Goal: Information Seeking & Learning: Learn about a topic

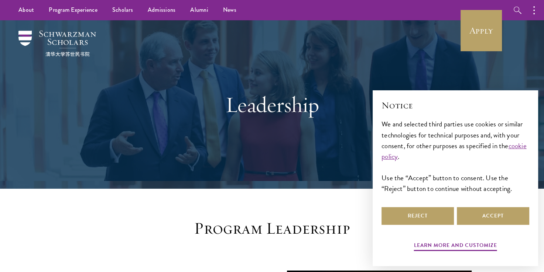
scroll to position [111, 0]
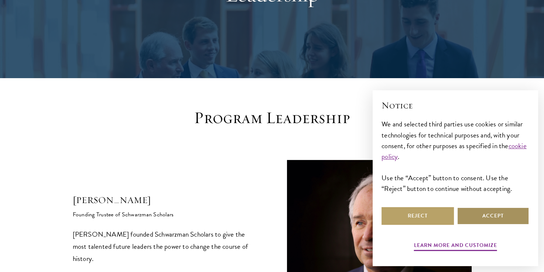
click at [487, 220] on button "Accept" at bounding box center [493, 216] width 72 height 18
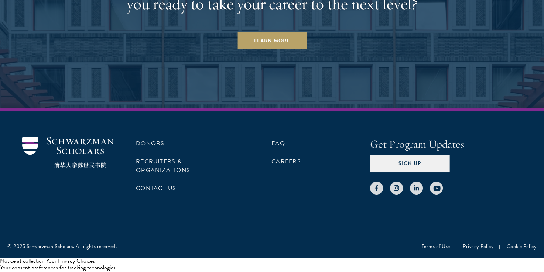
scroll to position [2717, 0]
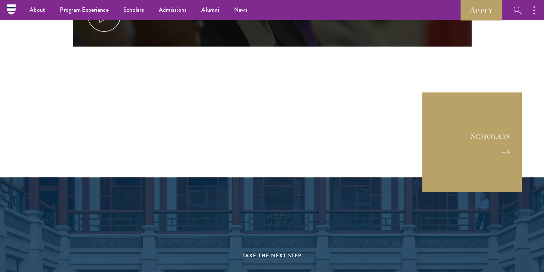
scroll to position [3539, 0]
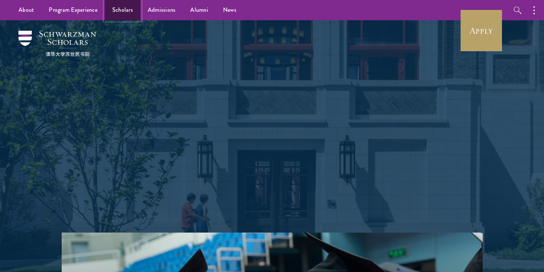
click at [134, 10] on link "Scholars" at bounding box center [122, 10] width 35 height 20
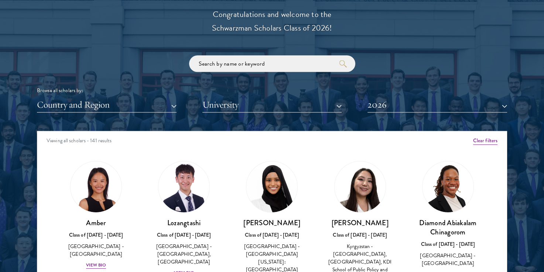
scroll to position [923, 0]
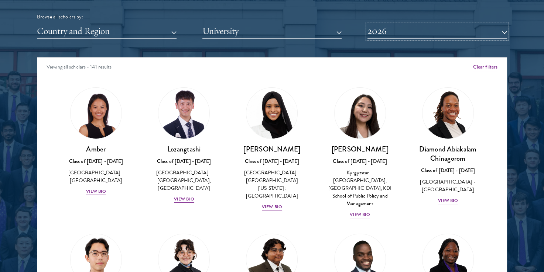
click at [427, 30] on button "2026" at bounding box center [437, 31] width 140 height 15
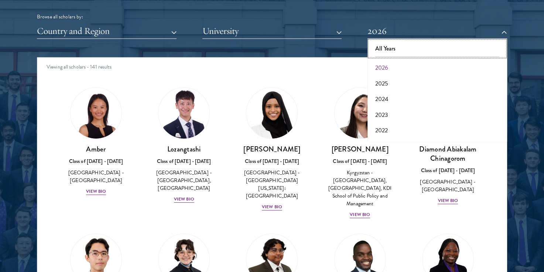
click at [393, 45] on button "All Years" at bounding box center [436, 49] width 135 height 16
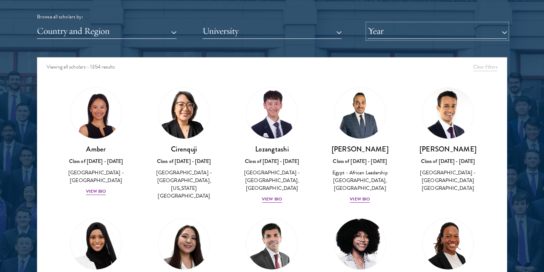
click at [437, 31] on button "Year" at bounding box center [437, 31] width 140 height 15
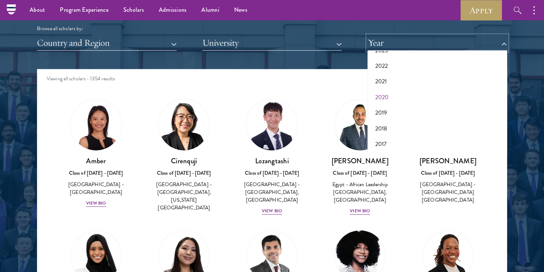
scroll to position [886, 0]
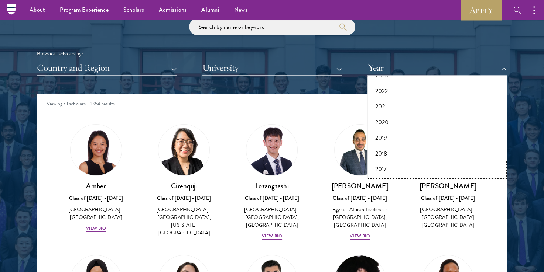
click at [406, 169] on button "2017" at bounding box center [436, 170] width 135 height 16
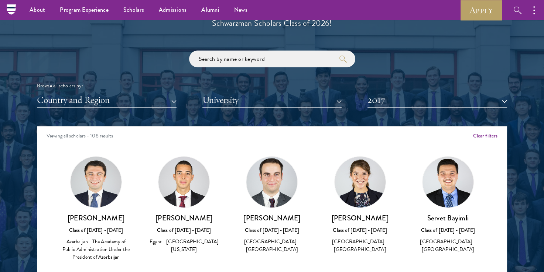
scroll to position [817, 0]
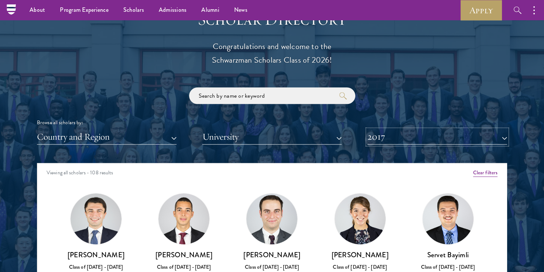
click at [488, 137] on button "2017" at bounding box center [437, 137] width 140 height 15
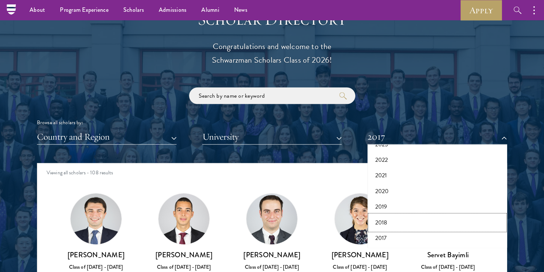
click at [381, 220] on button "2018" at bounding box center [436, 223] width 135 height 16
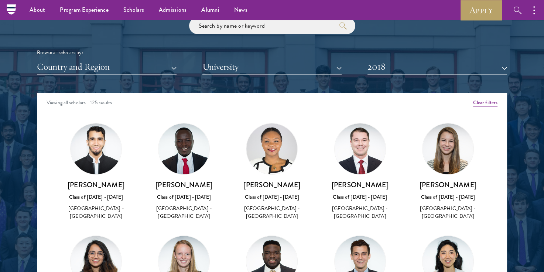
scroll to position [797, 0]
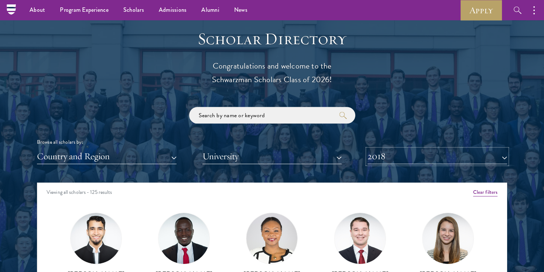
click at [464, 160] on button "2018" at bounding box center [437, 156] width 140 height 15
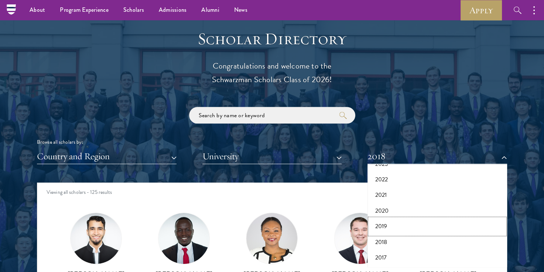
click at [398, 231] on button "2019" at bounding box center [436, 227] width 135 height 16
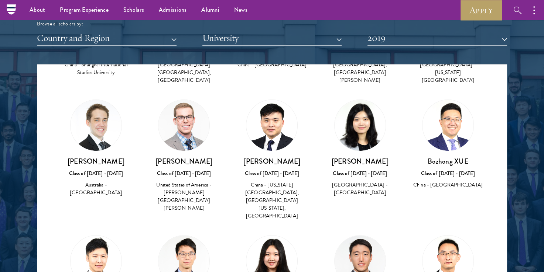
scroll to position [900, 0]
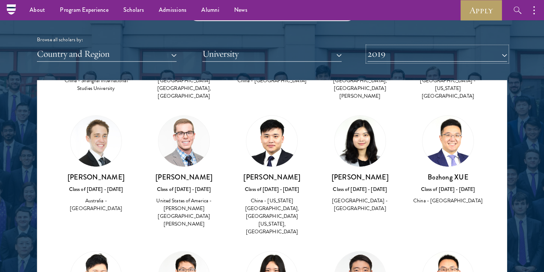
click at [490, 56] on button "2019" at bounding box center [437, 54] width 140 height 15
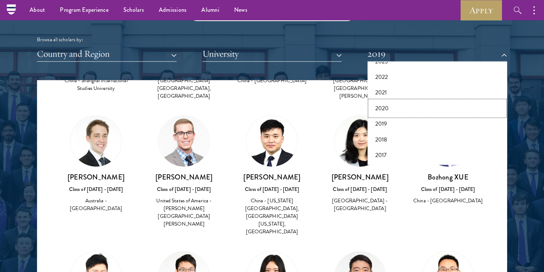
click at [399, 104] on button "2020" at bounding box center [436, 109] width 135 height 16
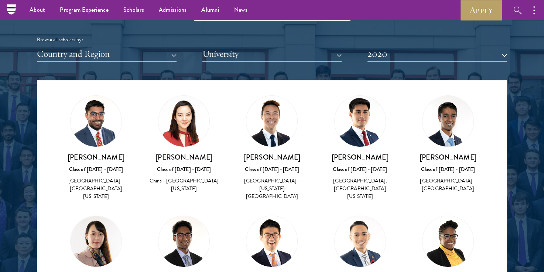
scroll to position [2748, 0]
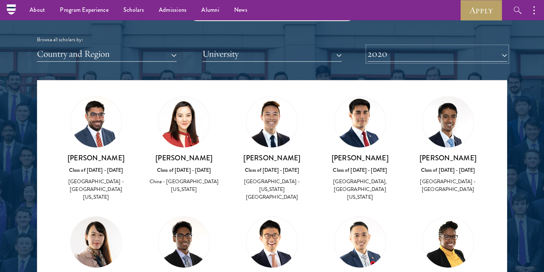
click at [465, 53] on button "2020" at bounding box center [437, 54] width 140 height 15
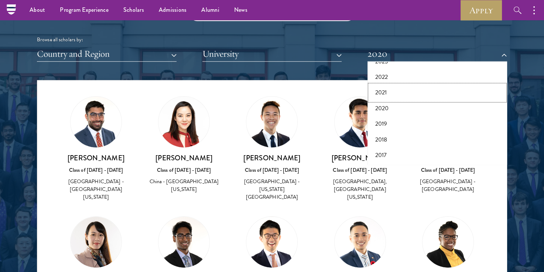
click at [401, 92] on button "2021" at bounding box center [436, 93] width 135 height 16
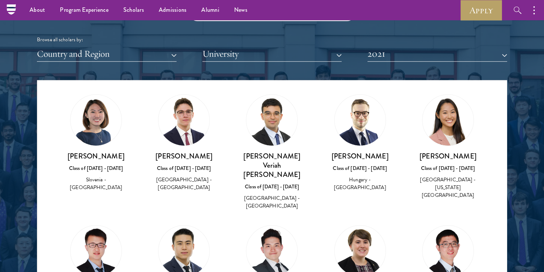
click at [419, 62] on div "Scholar Directory Congratulations and welcome to the Schwarzman Scholars Class …" at bounding box center [272, 113] width 470 height 375
click at [414, 56] on button "2021" at bounding box center [437, 54] width 140 height 15
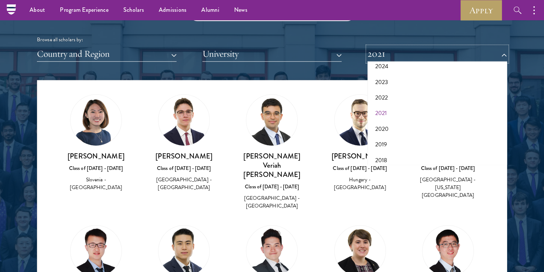
scroll to position [3, 0]
click at [398, 135] on button "2023" at bounding box center [436, 136] width 135 height 16
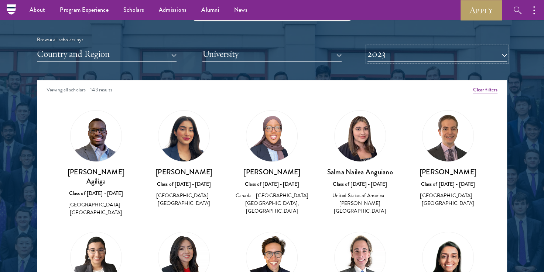
click at [445, 55] on button "2023" at bounding box center [437, 54] width 140 height 15
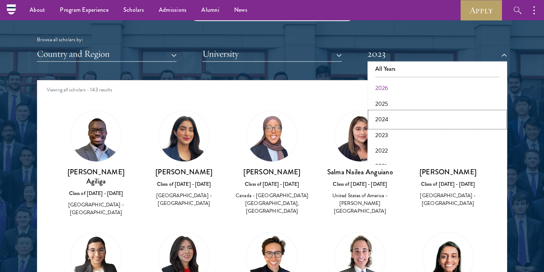
click at [402, 119] on button "2024" at bounding box center [436, 120] width 135 height 16
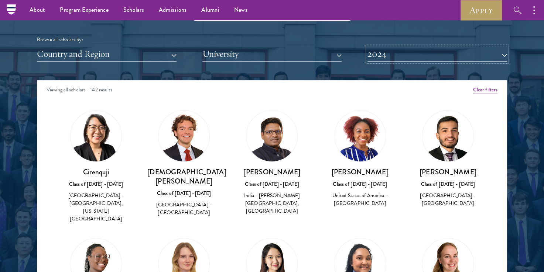
click at [398, 59] on button "2024" at bounding box center [437, 54] width 140 height 15
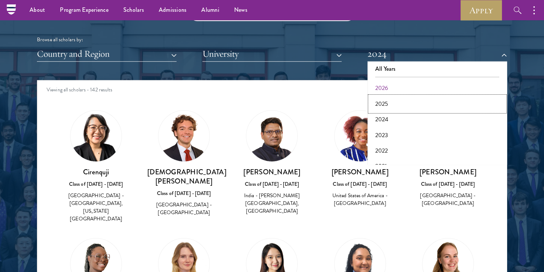
click at [395, 100] on button "2025" at bounding box center [436, 104] width 135 height 16
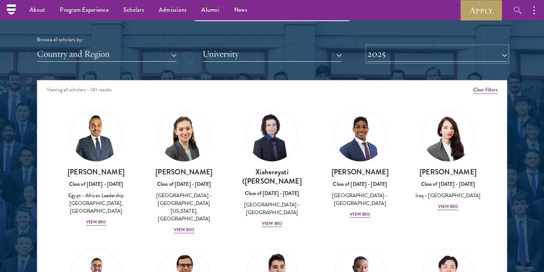
click at [395, 56] on button "2025" at bounding box center [437, 54] width 140 height 15
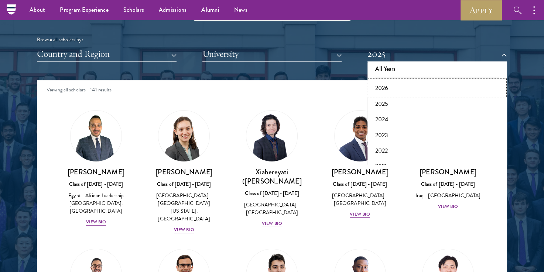
click at [398, 86] on button "2026" at bounding box center [436, 88] width 135 height 16
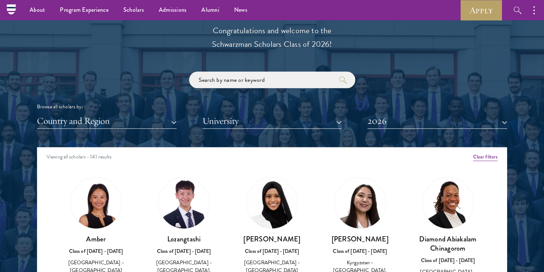
scroll to position [804, 0]
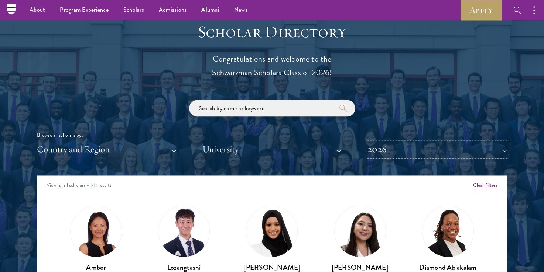
click at [430, 147] on button "2026" at bounding box center [437, 149] width 140 height 15
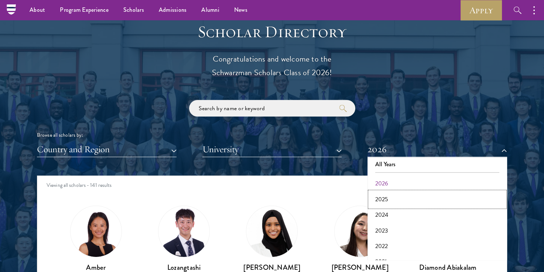
click at [392, 197] on button "2025" at bounding box center [436, 200] width 135 height 16
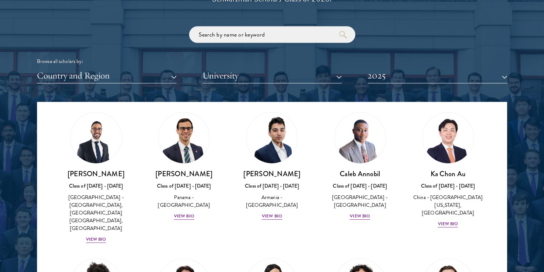
scroll to position [191, 0]
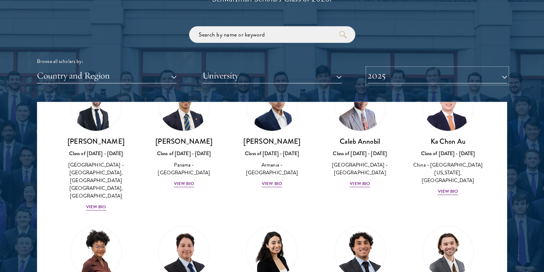
click at [431, 75] on button "2025" at bounding box center [437, 75] width 140 height 15
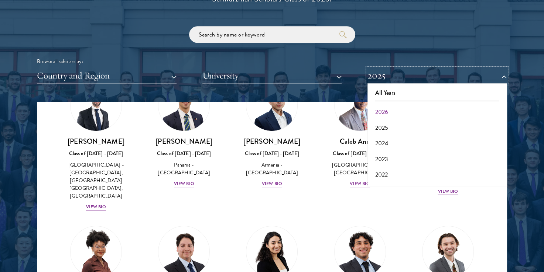
scroll to position [0, 0]
click at [400, 94] on button "All Years" at bounding box center [436, 94] width 135 height 16
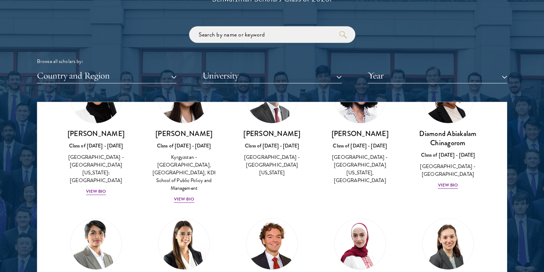
scroll to position [832, 0]
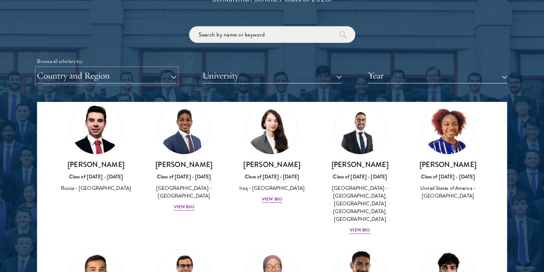
click at [149, 77] on button "Country and Region" at bounding box center [107, 75] width 140 height 15
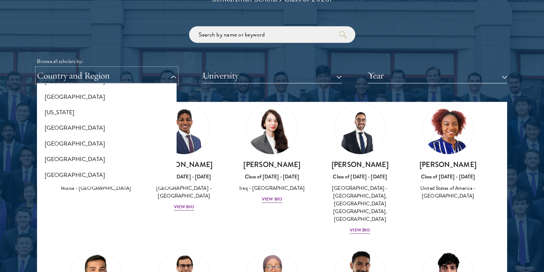
scroll to position [440, 0]
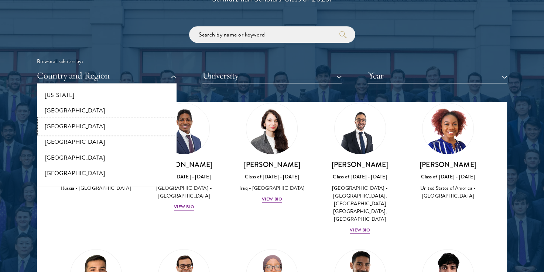
click at [108, 125] on button "[GEOGRAPHIC_DATA]" at bounding box center [106, 127] width 135 height 16
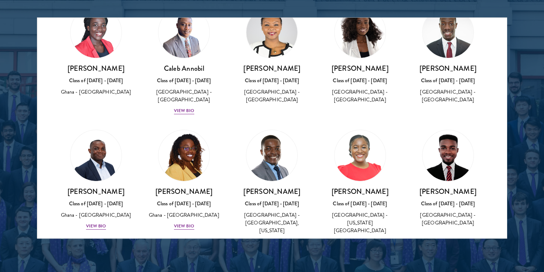
scroll to position [25, 0]
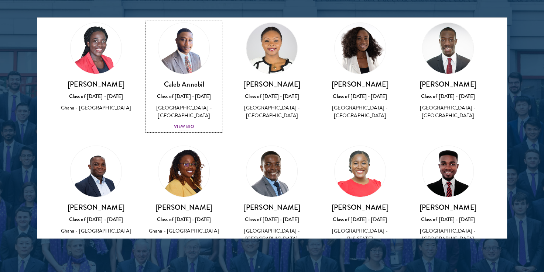
click at [182, 123] on div "View Bio" at bounding box center [184, 126] width 20 height 7
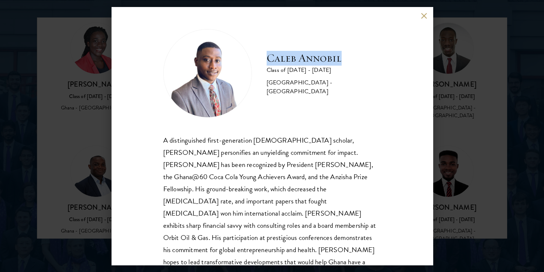
drag, startPoint x: 269, startPoint y: 63, endPoint x: 356, endPoint y: 59, distance: 86.8
click at [357, 59] on div "[PERSON_NAME] Class of [DATE] - [DATE] [GEOGRAPHIC_DATA] - [GEOGRAPHIC_DATA]" at bounding box center [272, 73] width 218 height 89
copy h2 "Caleb Annobil"
